Goal: Check status: Check status

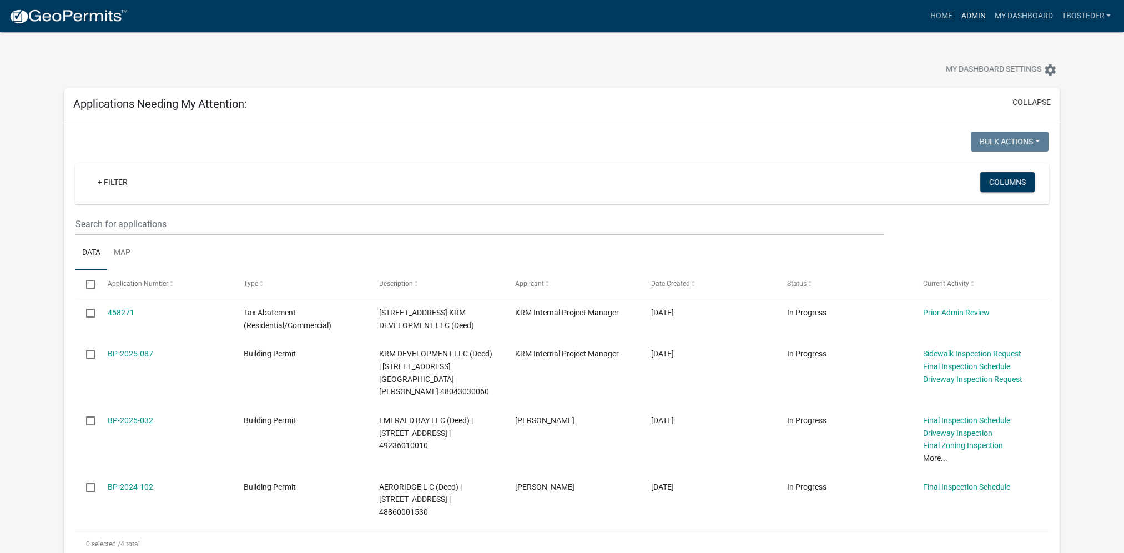
click at [972, 23] on link "Admin" at bounding box center [972, 16] width 33 height 21
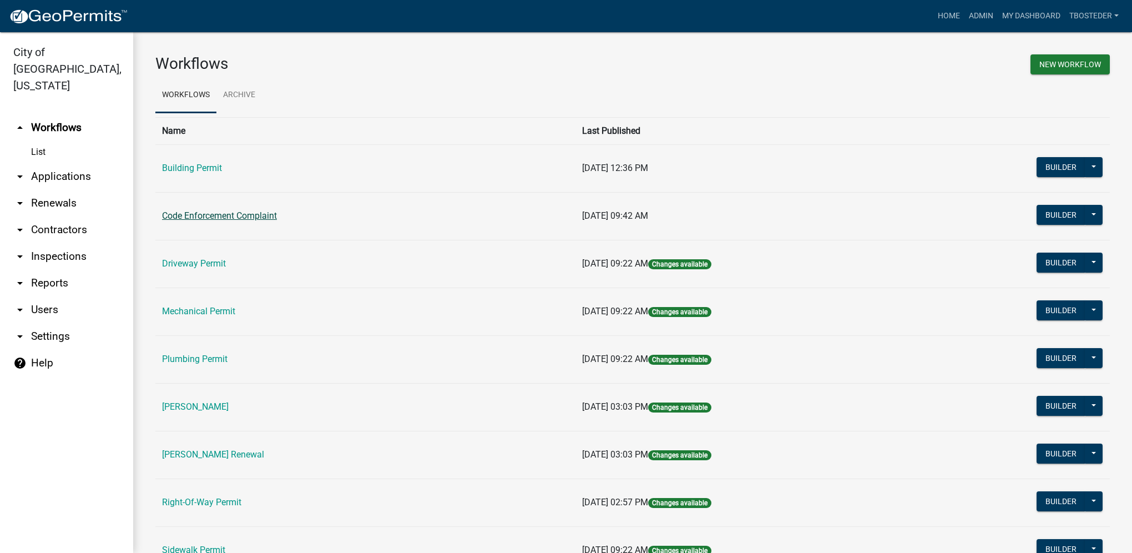
click at [241, 220] on link "Code Enforcement Complaint" at bounding box center [219, 215] width 115 height 11
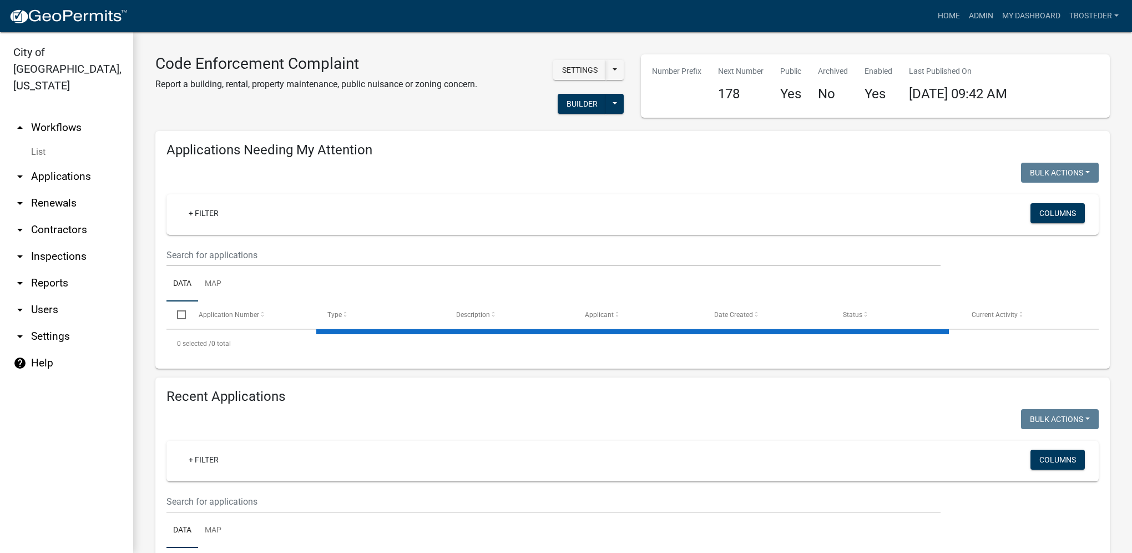
select select "1: 25"
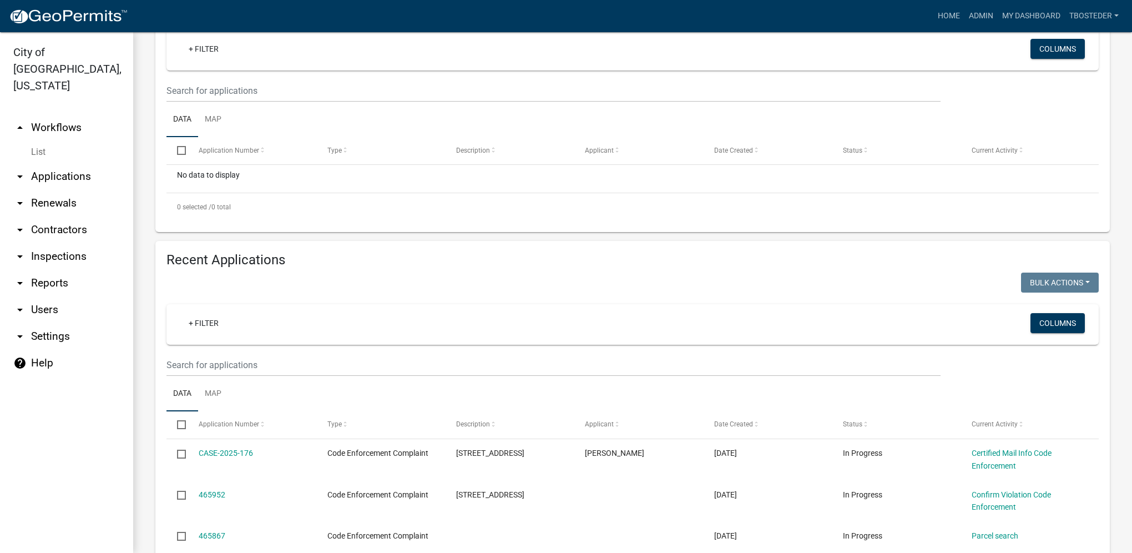
scroll to position [166, 0]
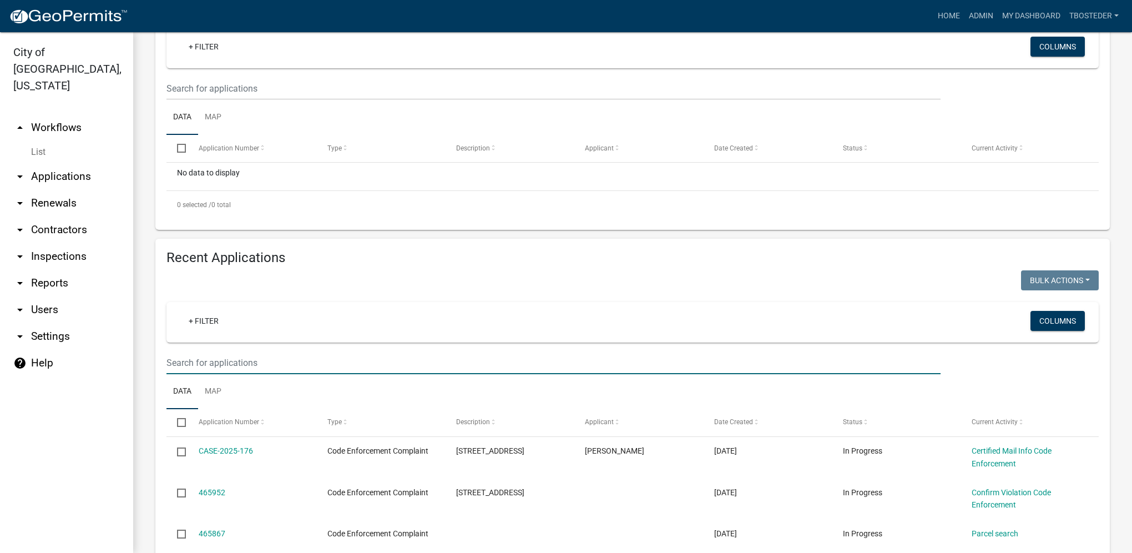
click at [224, 100] on input "text" at bounding box center [553, 88] width 774 height 23
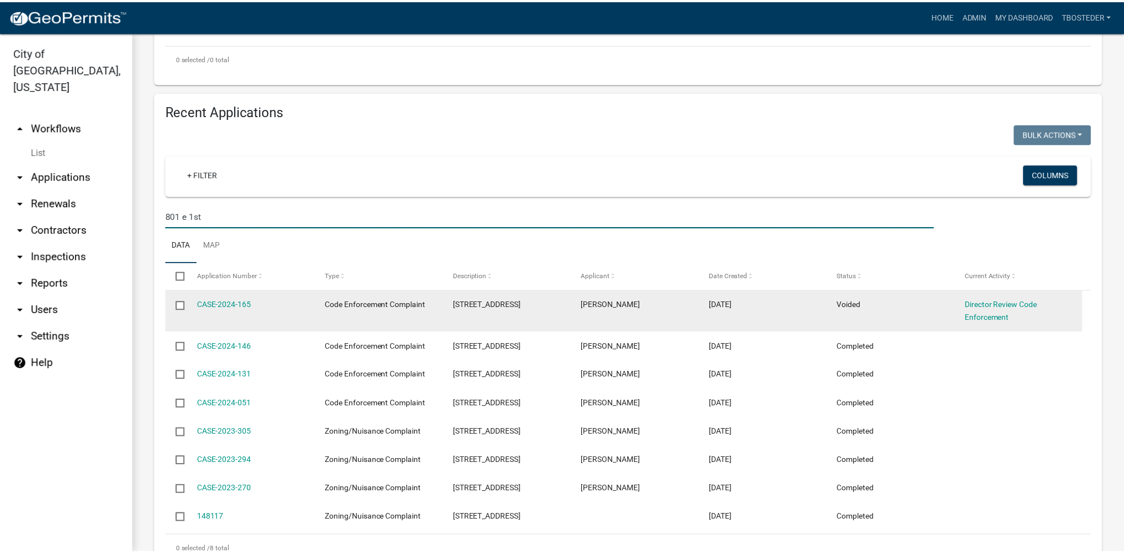
scroll to position [333, 0]
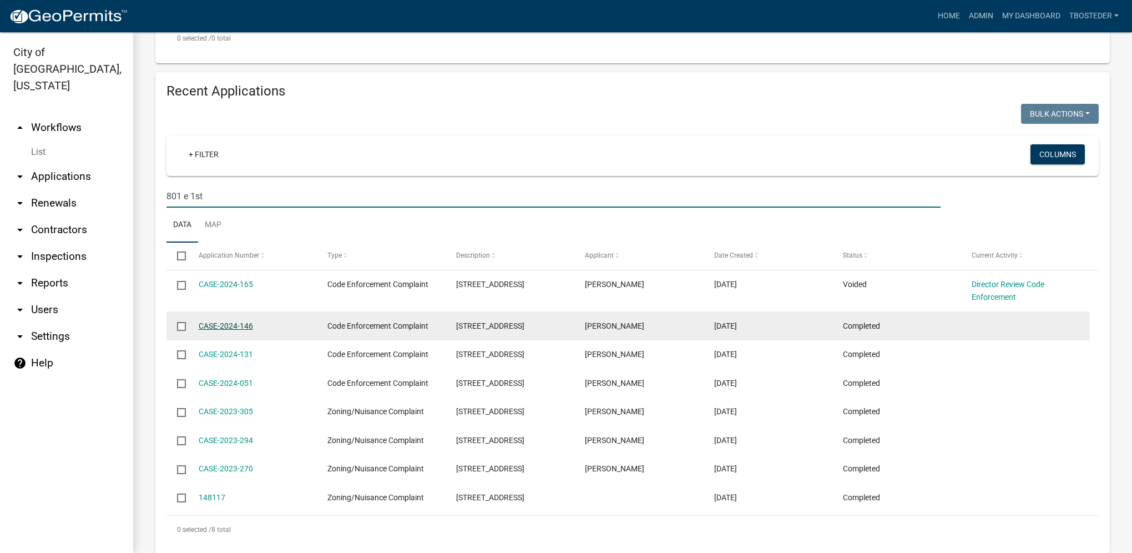
type input "801 e 1st"
click at [242, 328] on link "CASE-2024-146" at bounding box center [226, 325] width 54 height 9
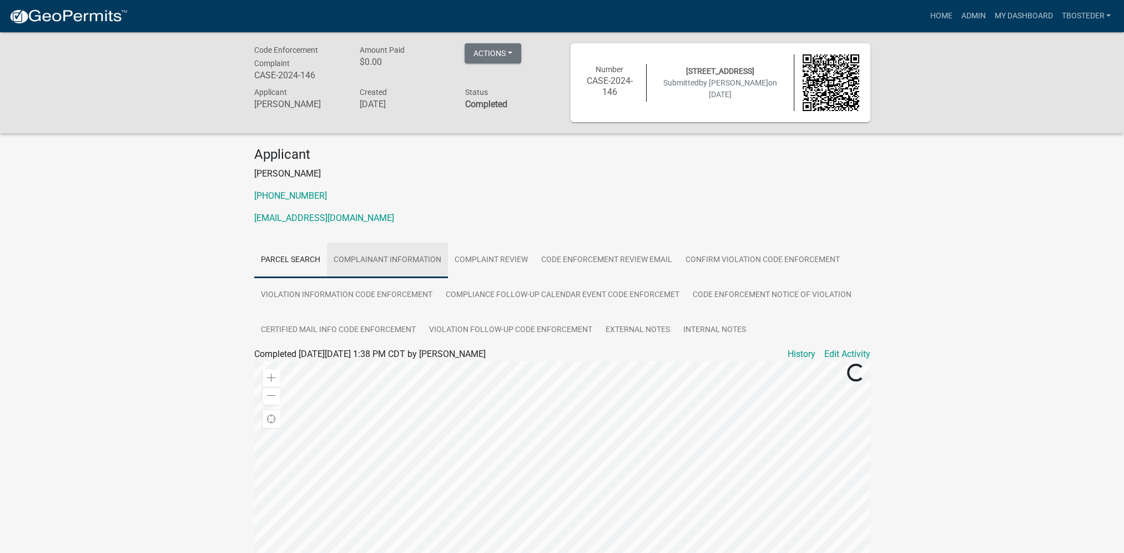
click at [373, 271] on link "Complainant Information" at bounding box center [387, 260] width 121 height 36
click at [1028, 17] on link "My Dashboard" at bounding box center [1022, 16] width 67 height 21
